Goal: Transaction & Acquisition: Obtain resource

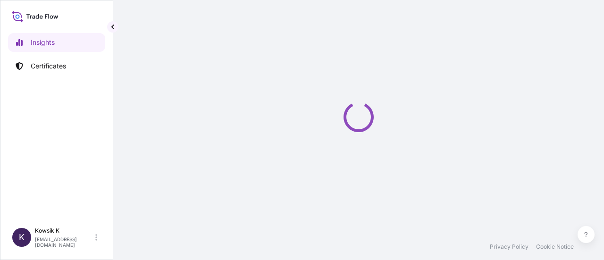
select select "2025"
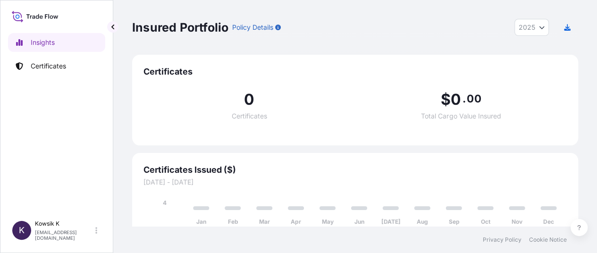
click at [263, 26] on p "Policy Details" at bounding box center [252, 27] width 41 height 9
click at [539, 28] on icon "Year Selector" at bounding box center [542, 28] width 6 height 6
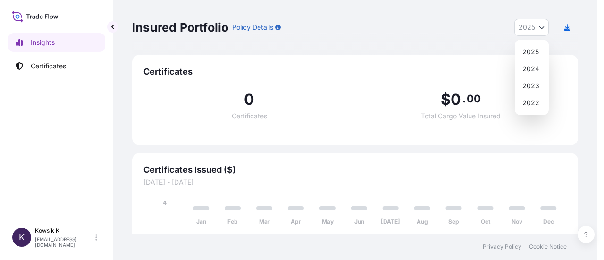
click at [480, 34] on div "Insured Portfolio Policy Details 2025 2025 2024 2023 2022" at bounding box center [355, 27] width 446 height 17
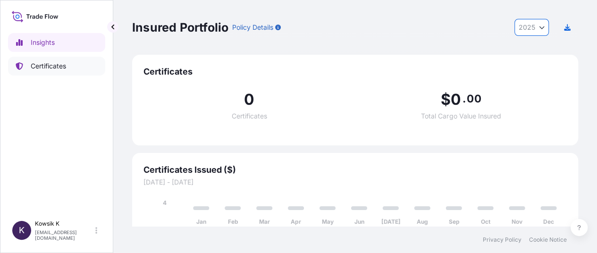
click at [58, 65] on p "Certificates" at bounding box center [48, 65] width 35 height 9
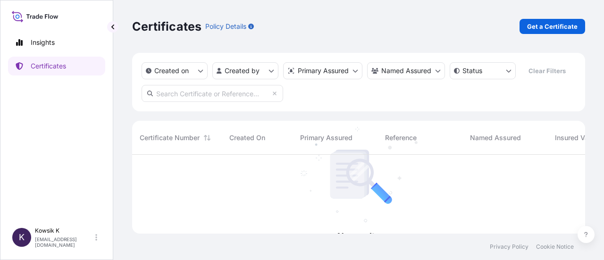
scroll to position [106, 445]
click at [535, 26] on p "Get a Certificate" at bounding box center [552, 26] width 50 height 9
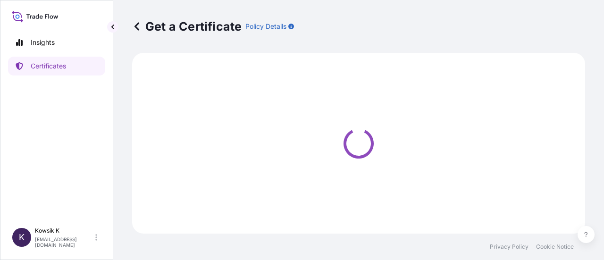
select select "Sea"
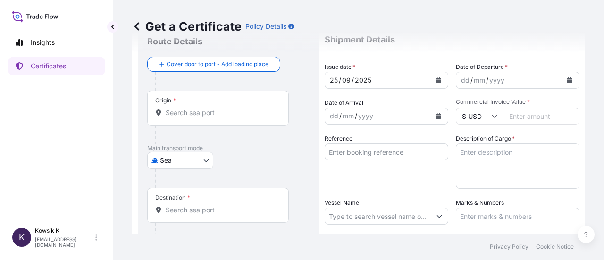
scroll to position [47, 0]
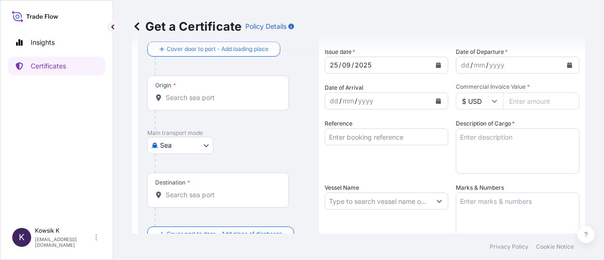
click at [224, 101] on input "Origin *" at bounding box center [221, 97] width 111 height 9
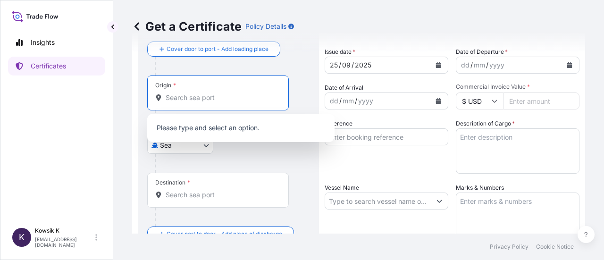
click at [237, 158] on div at bounding box center [232, 163] width 155 height 19
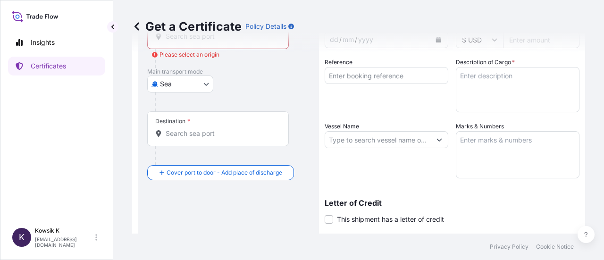
scroll to position [94, 0]
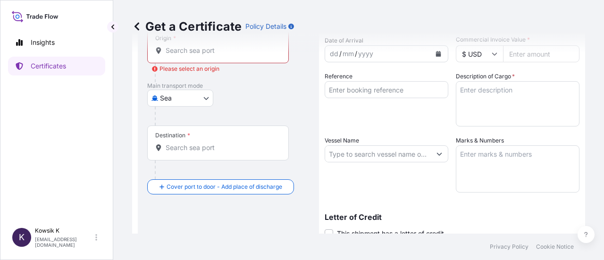
click at [202, 97] on body "0 options available. Insights Certificates K Kowsik K [EMAIL_ADDRESS][DOMAIN_NA…" at bounding box center [302, 130] width 604 height 260
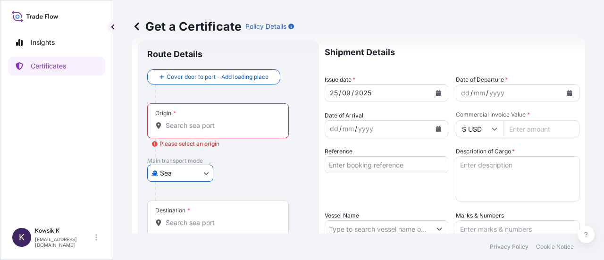
scroll to position [0, 0]
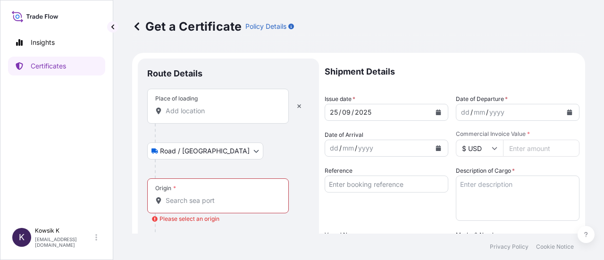
click at [196, 154] on body "Insights Certificates K Kowsik K [EMAIL_ADDRESS][DOMAIN_NAME] Get a Certificate…" at bounding box center [302, 130] width 604 height 260
click at [298, 107] on icon "button" at bounding box center [299, 106] width 4 height 4
click at [303, 108] on button "button" at bounding box center [299, 106] width 21 height 15
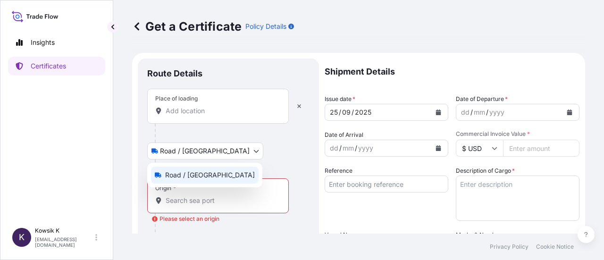
click at [196, 146] on body "Insights Certificates K Kowsik K [EMAIL_ADDRESS][DOMAIN_NAME] Get a Certificate…" at bounding box center [302, 130] width 604 height 260
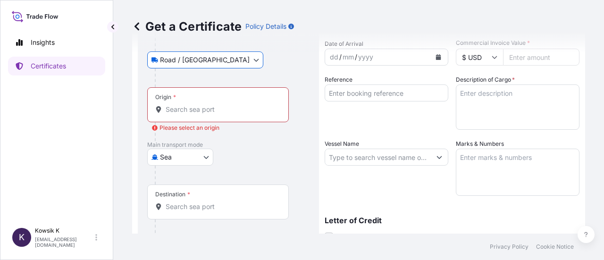
scroll to position [94, 0]
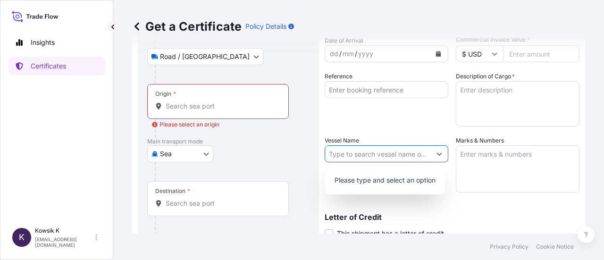
click at [431, 153] on button "Show suggestions" at bounding box center [439, 153] width 17 height 17
click at [416, 179] on p "Please type and select an option" at bounding box center [385, 180] width 112 height 21
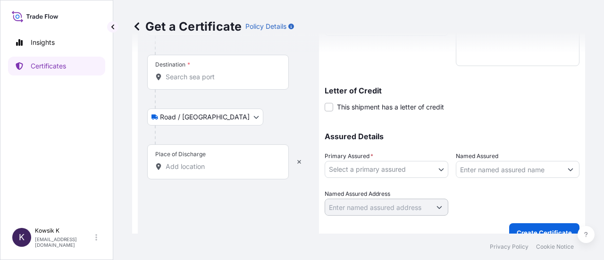
scroll to position [235, 0]
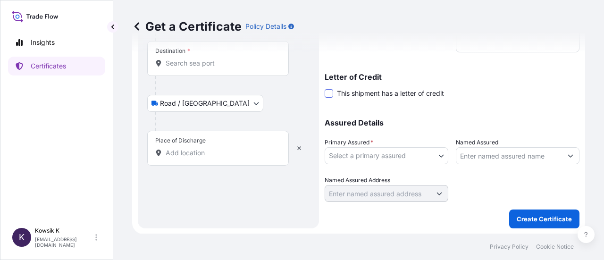
click at [329, 90] on span at bounding box center [329, 93] width 8 height 8
click at [325, 88] on input "This shipment has a letter of credit" at bounding box center [325, 88] width 0 height 0
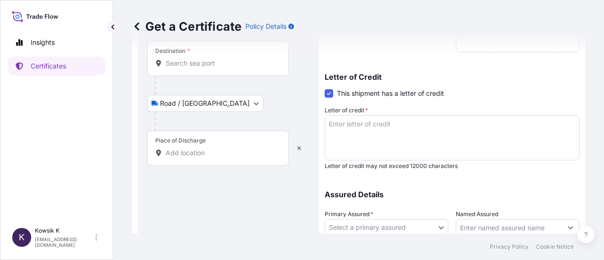
click at [329, 95] on span at bounding box center [329, 93] width 8 height 8
click at [325, 88] on input "This shipment has a letter of credit" at bounding box center [325, 88] width 0 height 0
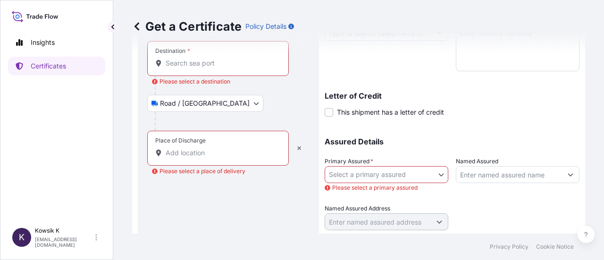
click at [423, 180] on body "Insights Certificates K Kowsik K [EMAIL_ADDRESS][DOMAIN_NAME] Get a Certificate…" at bounding box center [302, 130] width 604 height 260
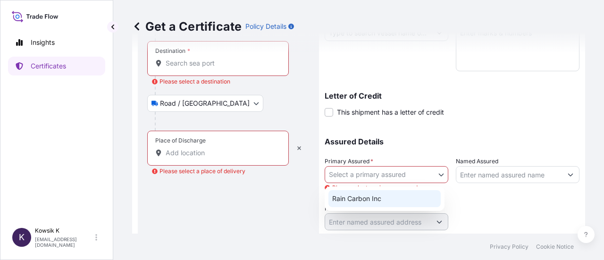
click at [426, 196] on div "Rain Carbon Inc" at bounding box center [384, 198] width 112 height 17
select select "32209"
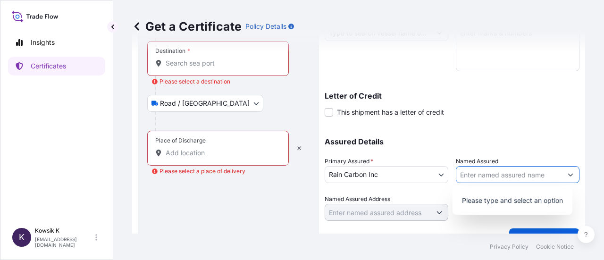
click at [468, 177] on input "Named Assured" at bounding box center [509, 174] width 106 height 17
click at [499, 97] on p "Letter of Credit" at bounding box center [452, 96] width 255 height 8
click at [503, 170] on input "Named Assured" at bounding box center [509, 174] width 106 height 17
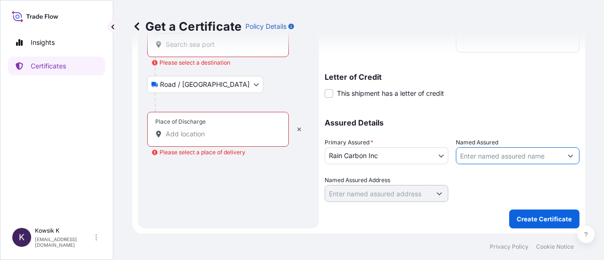
scroll to position [0, 0]
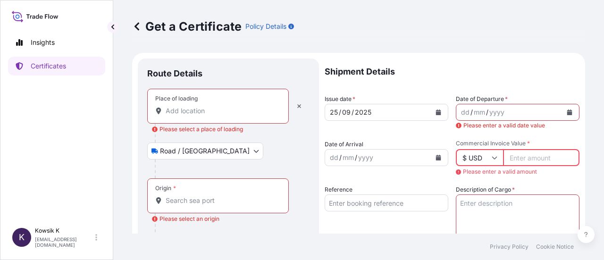
click at [137, 25] on icon at bounding box center [136, 26] width 9 height 9
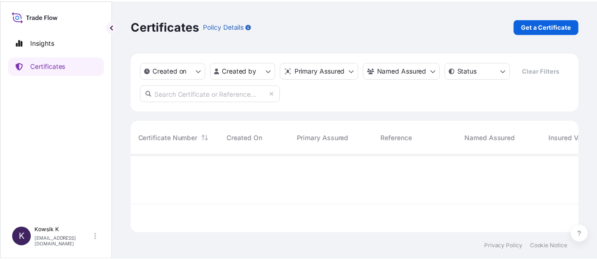
scroll to position [77, 445]
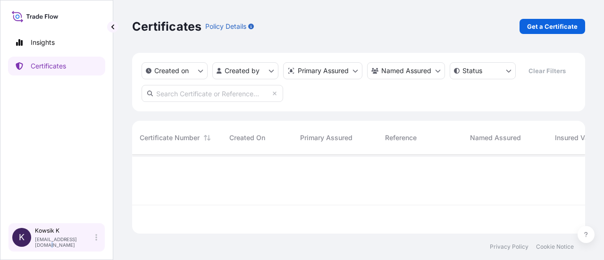
click at [84, 241] on div "Kowsik K [EMAIL_ADDRESS][DOMAIN_NAME]" at bounding box center [68, 237] width 66 height 21
